Goal: Task Accomplishment & Management: Manage account settings

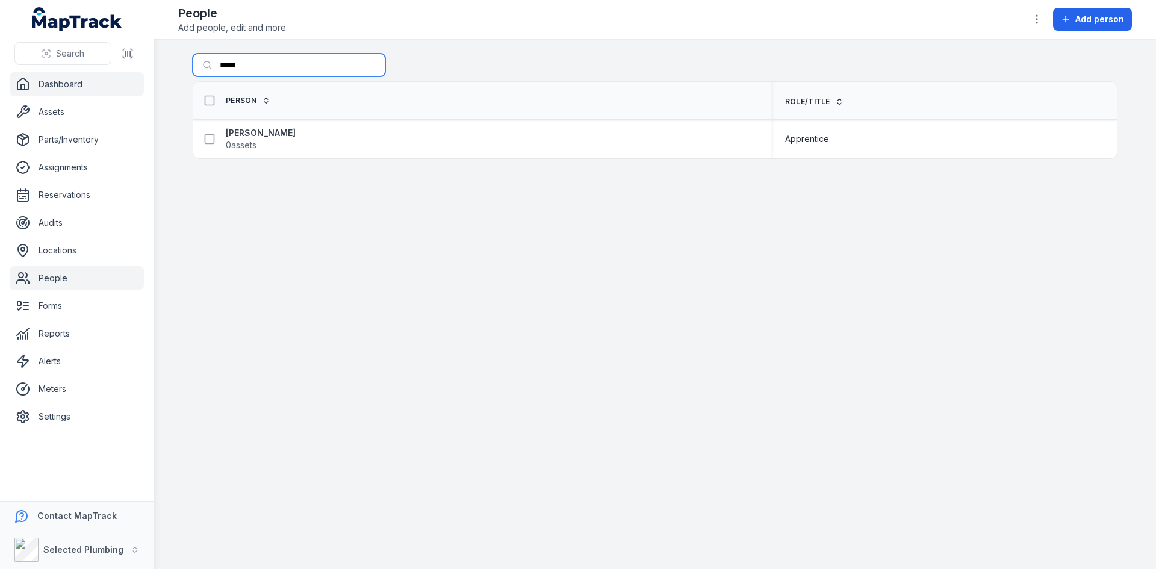
drag, startPoint x: 148, startPoint y: 76, endPoint x: 63, endPoint y: 89, distance: 85.8
click at [66, 87] on div "Search Dashboard Assets Parts/Inventory Assignments Reservations Audits Locatio…" at bounding box center [578, 284] width 1156 height 569
type input "**********"
click at [261, 134] on strong "[PERSON_NAME]" at bounding box center [261, 133] width 70 height 12
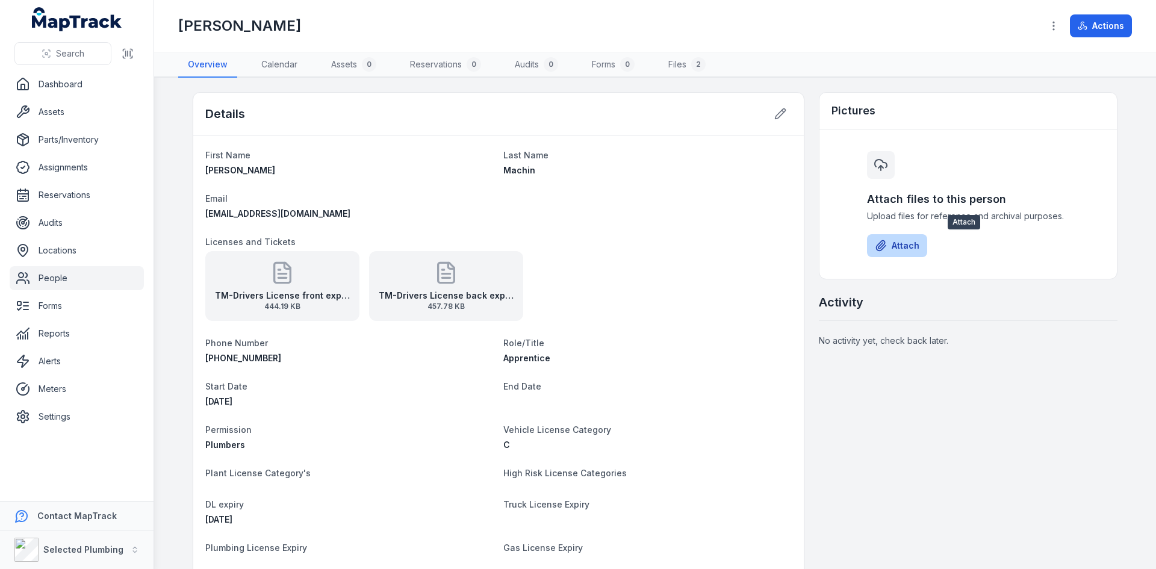
click at [901, 246] on button "Attach" at bounding box center [897, 245] width 60 height 23
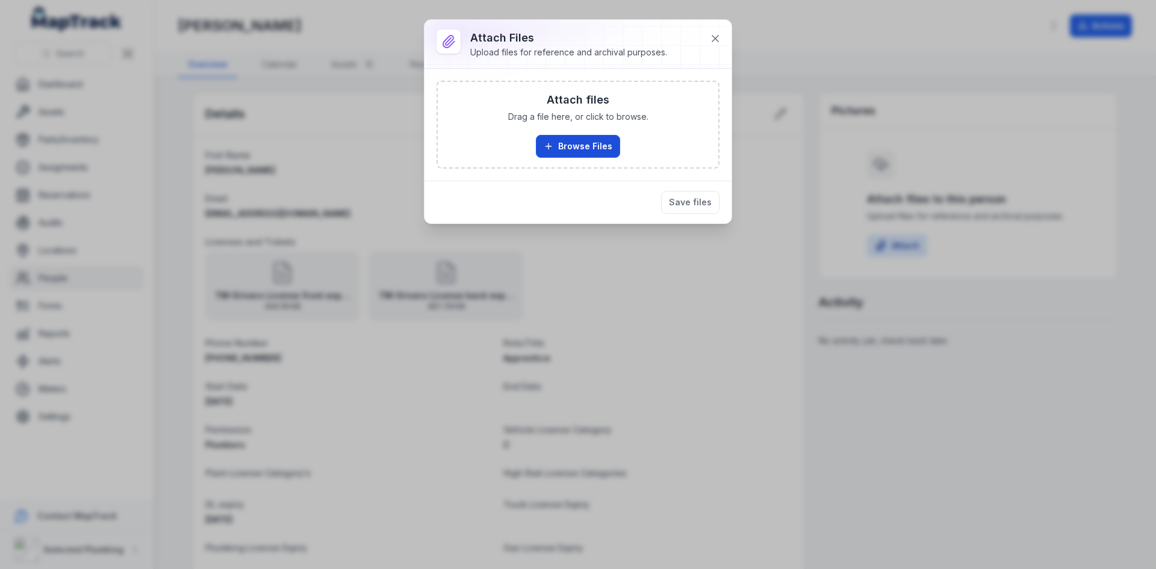
click at [566, 146] on button "Browse Files" at bounding box center [578, 146] width 84 height 23
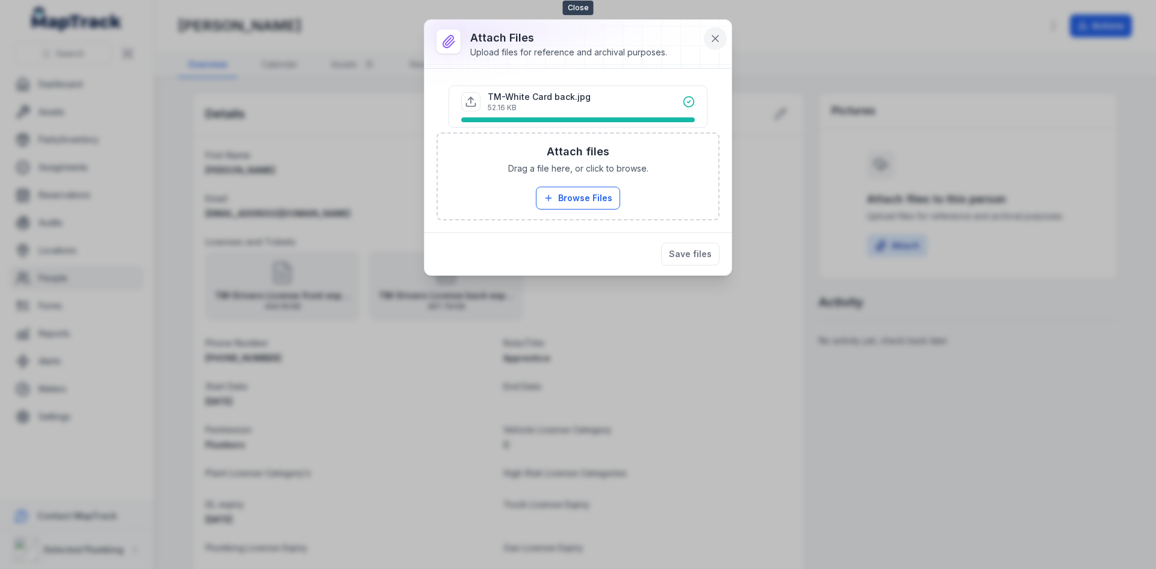
click at [713, 35] on icon at bounding box center [715, 39] width 12 height 12
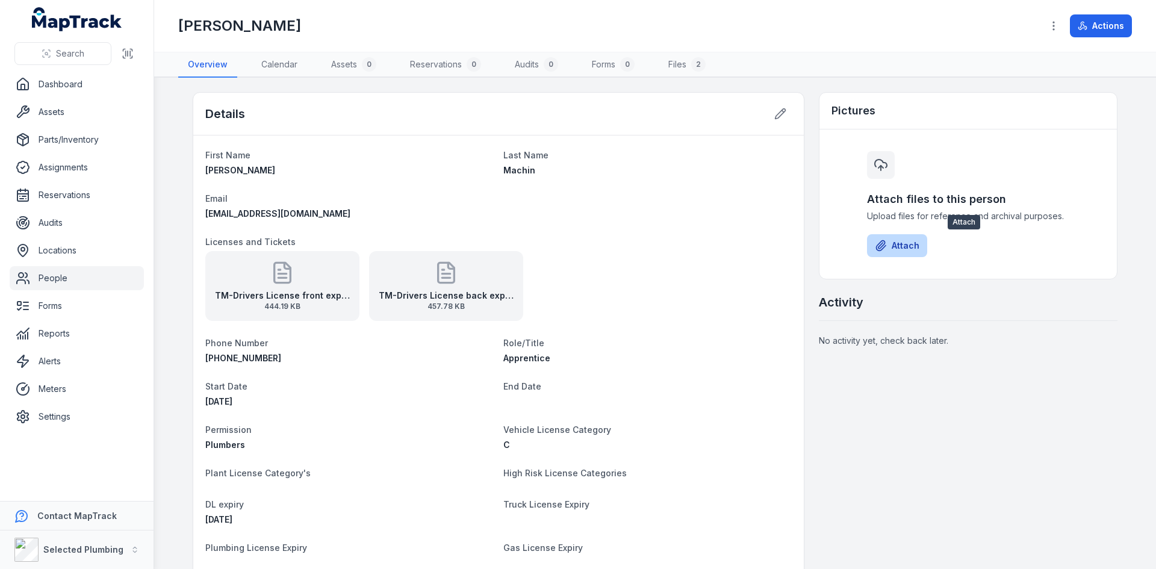
click at [878, 244] on icon at bounding box center [881, 246] width 12 height 12
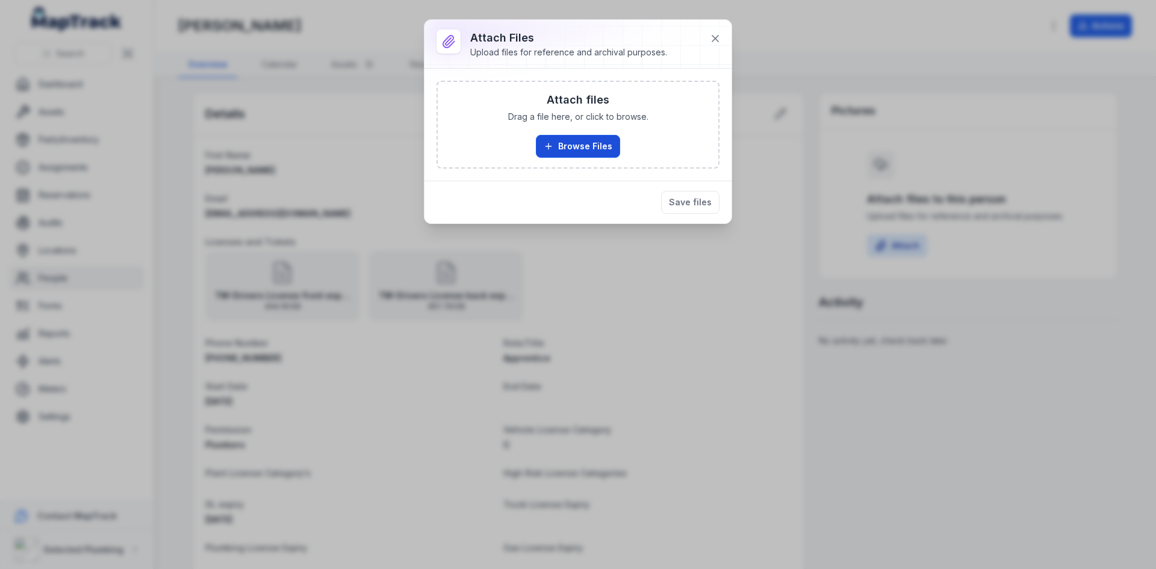
click at [587, 144] on button "Browse Files" at bounding box center [578, 146] width 84 height 23
click at [713, 36] on icon at bounding box center [715, 39] width 12 height 12
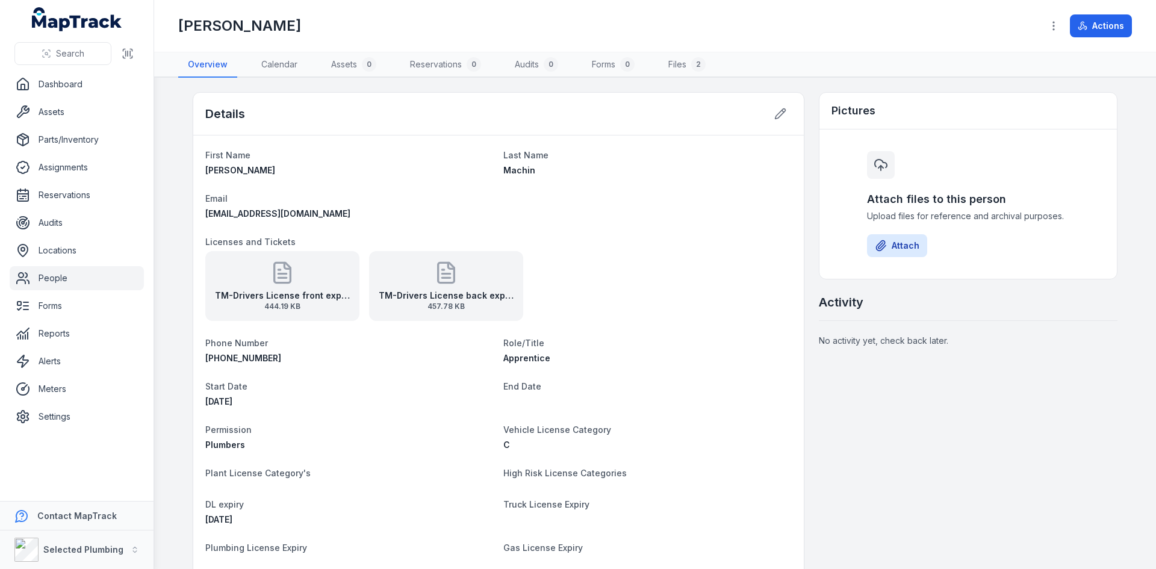
click at [75, 281] on link "People" at bounding box center [77, 278] width 134 height 24
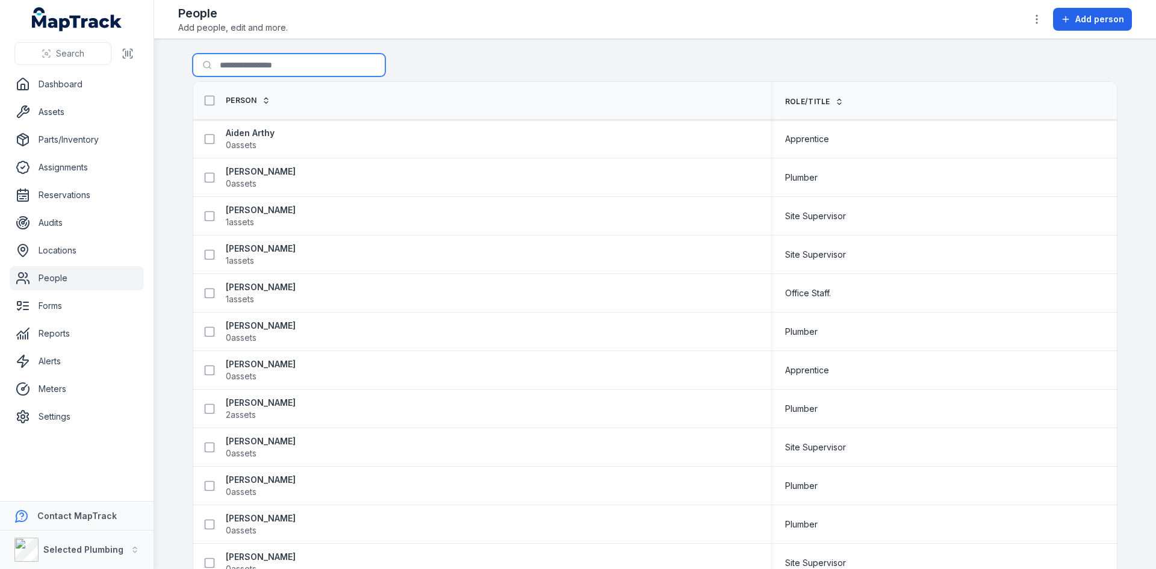
click at [247, 64] on input "Search for people" at bounding box center [289, 65] width 193 height 23
type input "*******"
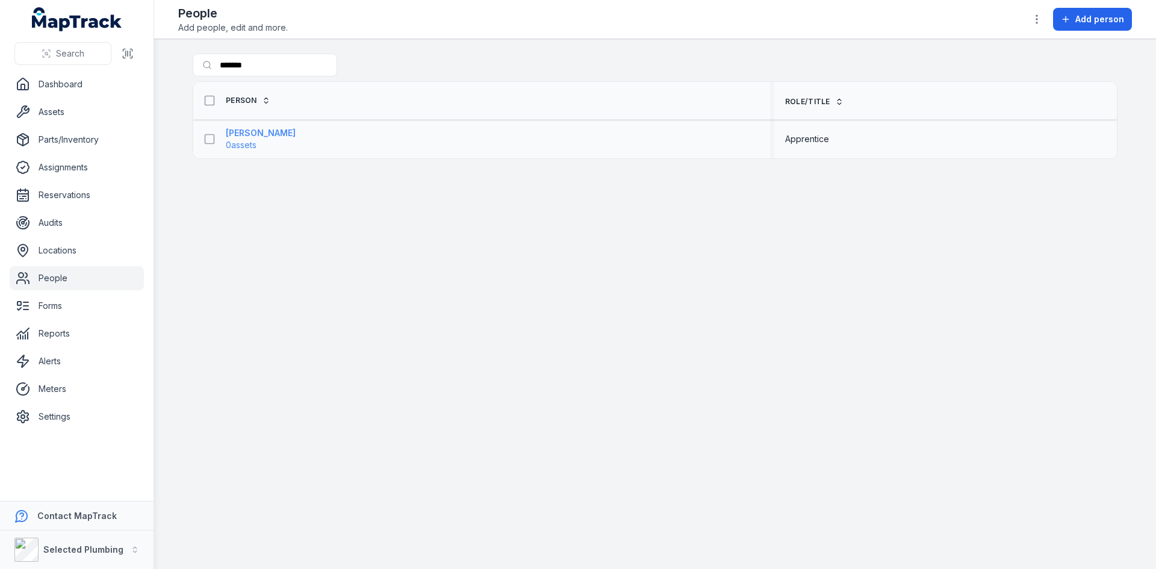
click at [243, 134] on strong "[PERSON_NAME]" at bounding box center [261, 133] width 70 height 12
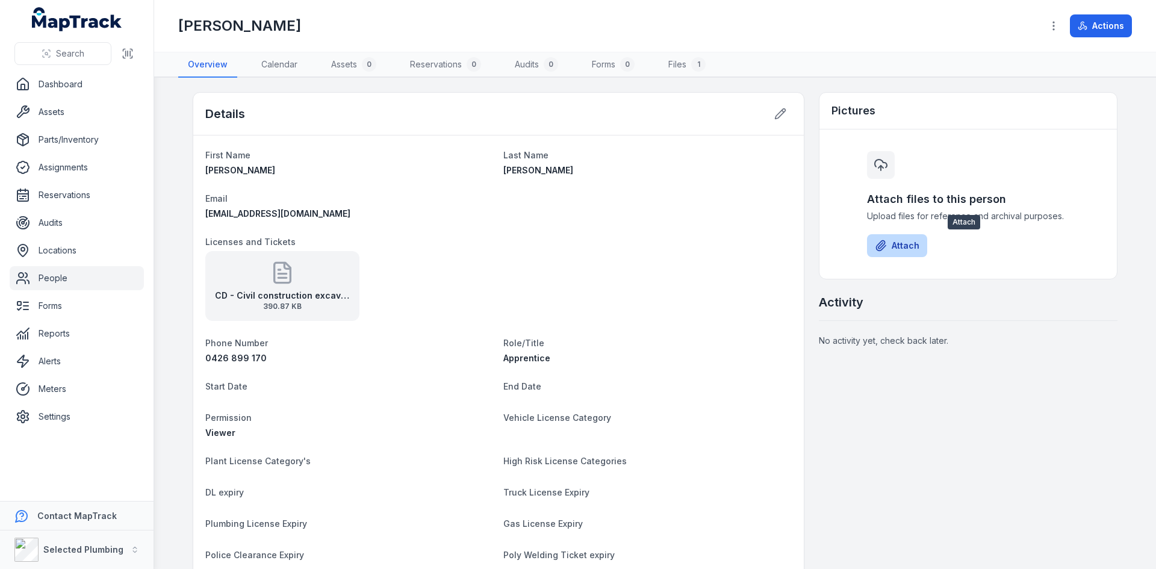
click at [896, 243] on button "Attach" at bounding box center [897, 245] width 60 height 23
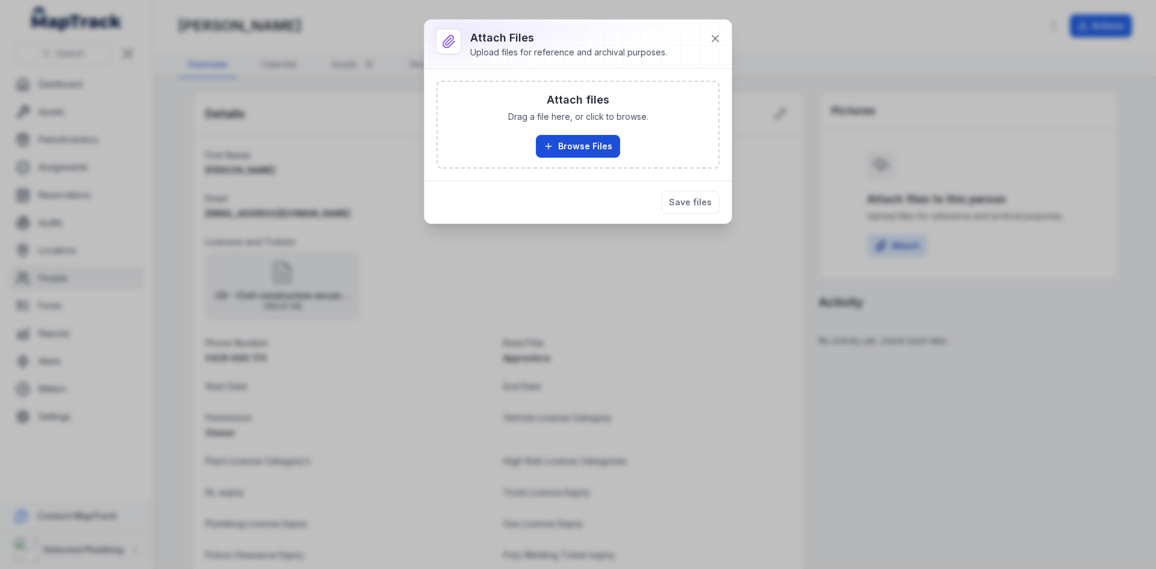
click at [581, 148] on button "Browse Files" at bounding box center [578, 146] width 84 height 23
drag, startPoint x: 715, startPoint y: 39, endPoint x: 702, endPoint y: 48, distance: 15.2
click at [715, 39] on icon at bounding box center [715, 39] width 6 height 6
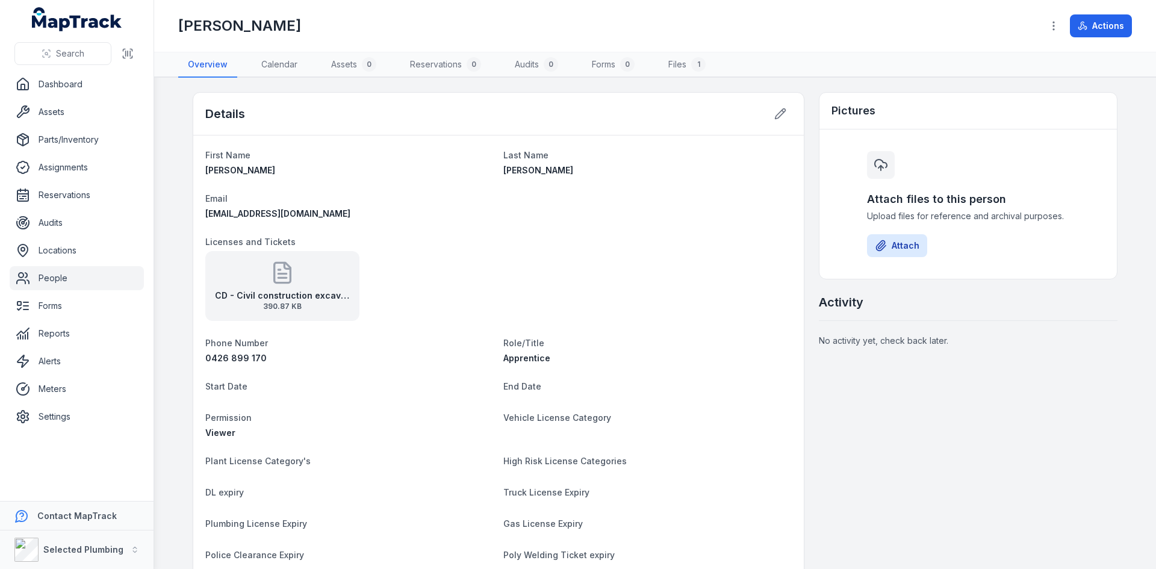
click at [256, 296] on strong "CD - Civil construction excavator operations" at bounding box center [282, 296] width 135 height 12
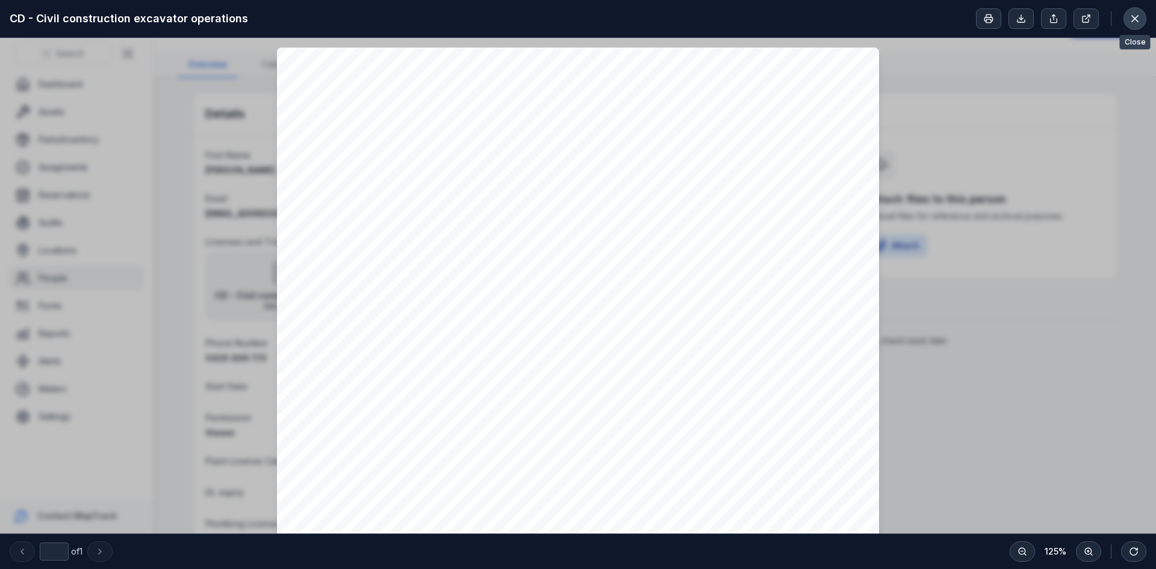
click at [1143, 23] on button at bounding box center [1134, 18] width 23 height 23
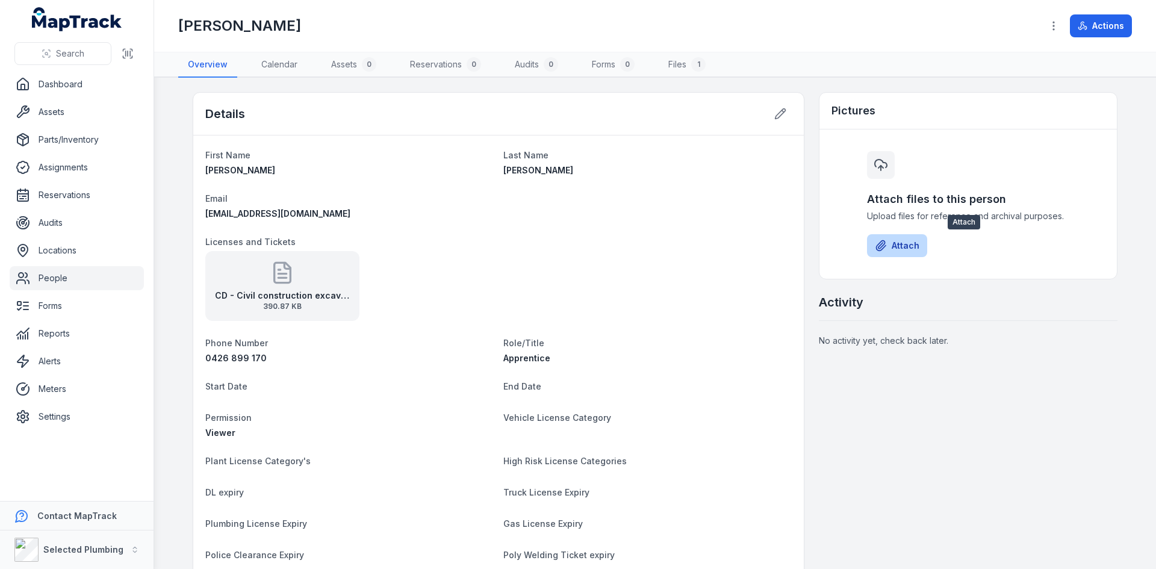
click at [896, 249] on button "Attach" at bounding box center [897, 245] width 60 height 23
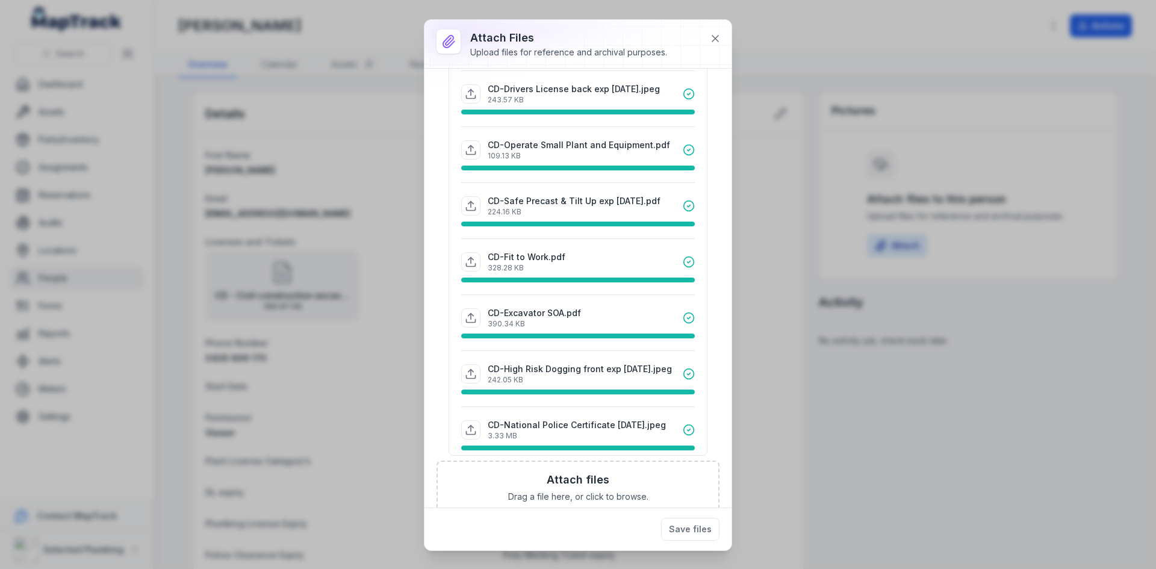
scroll to position [297, 0]
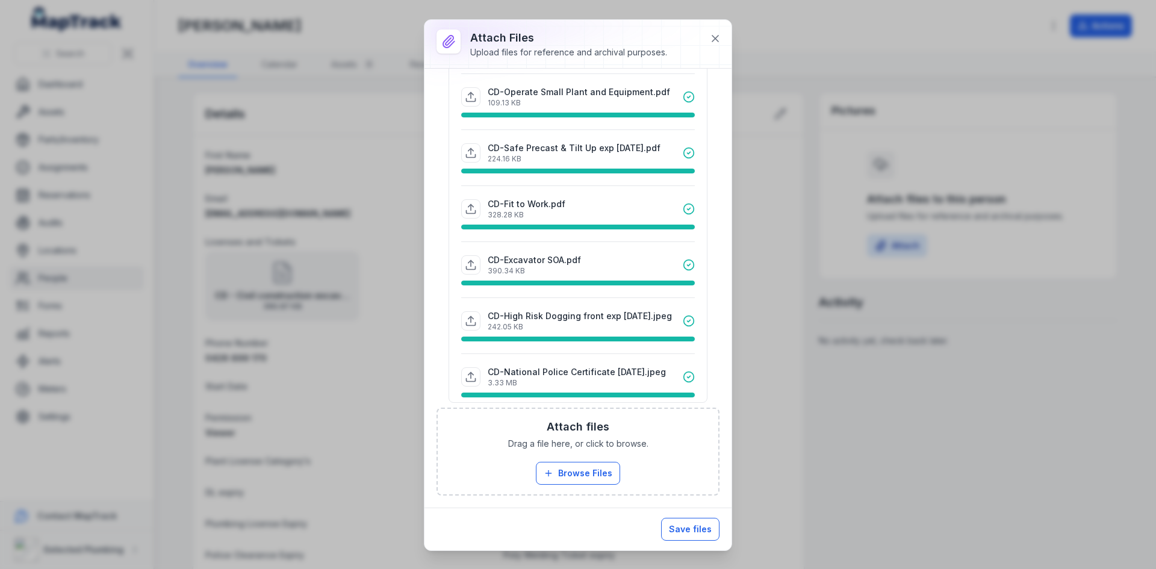
click at [693, 527] on button "Save files" at bounding box center [690, 529] width 58 height 23
